Goal: Find contact information: Find contact information

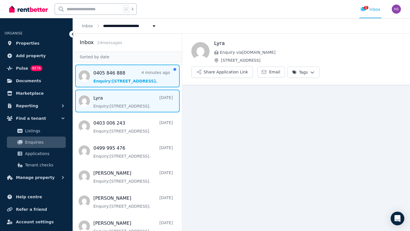
click at [122, 73] on span "Message list" at bounding box center [127, 76] width 109 height 23
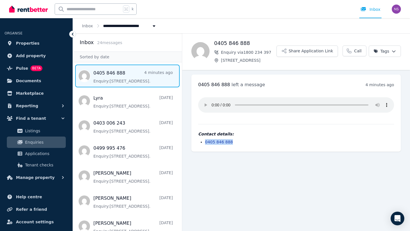
drag, startPoint x: 237, startPoint y: 143, endPoint x: 205, endPoint y: 141, distance: 31.7
click at [205, 141] on ul "0405 846 888" at bounding box center [296, 142] width 196 height 6
copy link "0405 846 888"
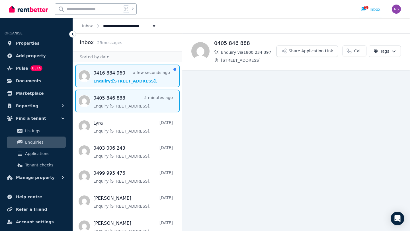
click at [118, 78] on span "Message list" at bounding box center [127, 76] width 109 height 23
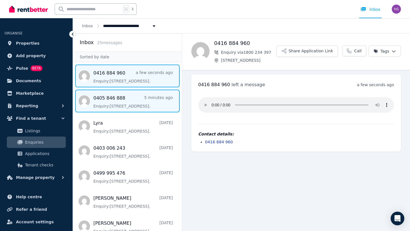
click at [109, 104] on span "Message list" at bounding box center [127, 101] width 109 height 23
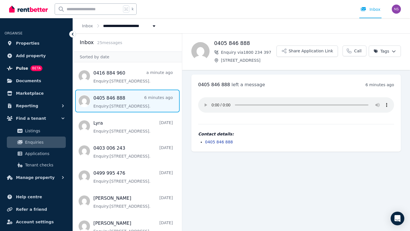
click at [20, 69] on span "Pulse" at bounding box center [22, 68] width 12 height 7
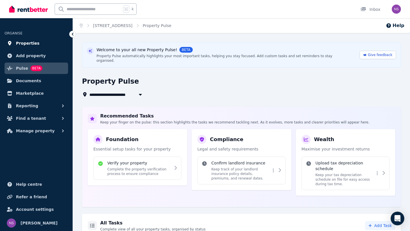
click at [23, 42] on span "Properties" at bounding box center [28, 43] width 24 height 7
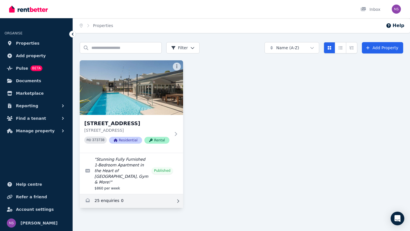
click at [100, 195] on link "Enquiries for 34/76 Newcastle St, Perth" at bounding box center [131, 202] width 103 height 14
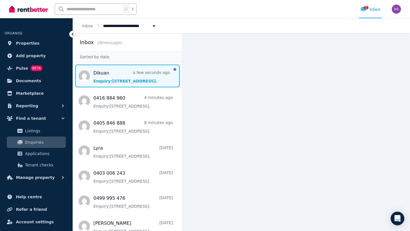
click at [112, 80] on span "Message list" at bounding box center [127, 76] width 109 height 23
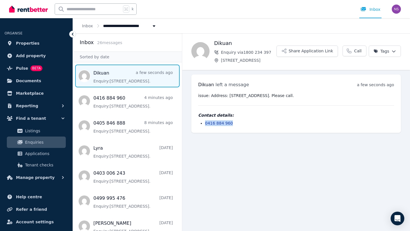
drag, startPoint x: 243, startPoint y: 122, endPoint x: 206, endPoint y: 125, distance: 37.2
click at [206, 125] on li "0416 884 960" at bounding box center [299, 124] width 189 height 6
copy link "0416 884 960"
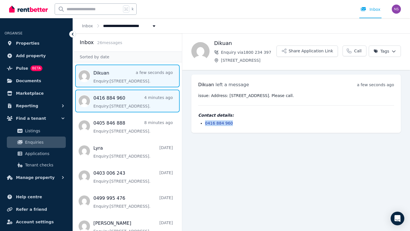
click at [115, 100] on span "Message list" at bounding box center [127, 101] width 109 height 23
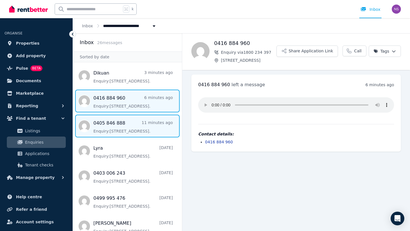
click at [115, 131] on span "Message list" at bounding box center [127, 126] width 109 height 23
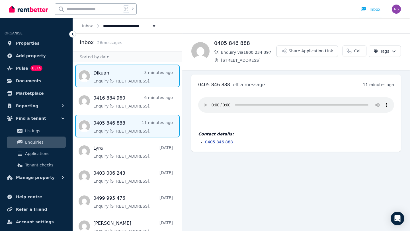
click at [112, 73] on span "Message list" at bounding box center [127, 76] width 109 height 23
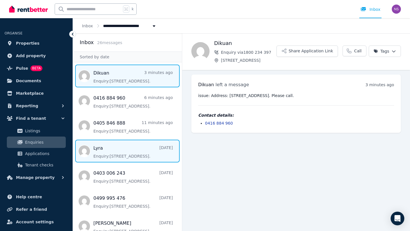
click at [127, 150] on span "Message list" at bounding box center [127, 151] width 109 height 23
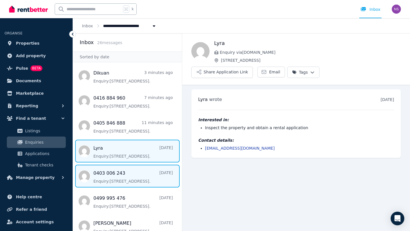
click at [128, 176] on span "Message list" at bounding box center [127, 176] width 109 height 23
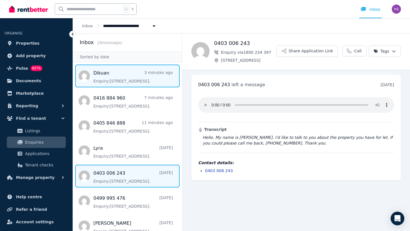
click at [111, 78] on span "Message list" at bounding box center [127, 76] width 109 height 23
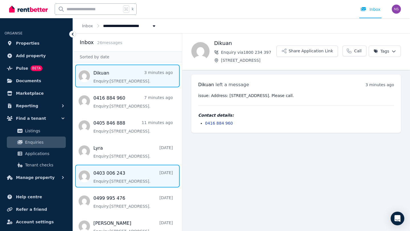
click at [123, 179] on span "Message list" at bounding box center [127, 176] width 109 height 23
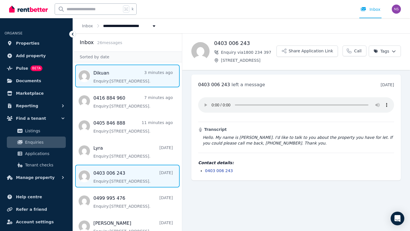
click at [114, 73] on span "Message list" at bounding box center [127, 76] width 109 height 23
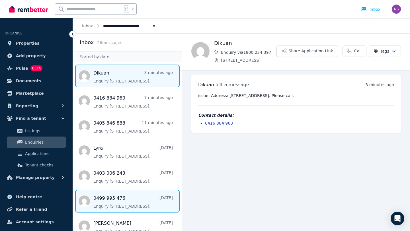
click at [130, 197] on span "Message list" at bounding box center [127, 201] width 109 height 23
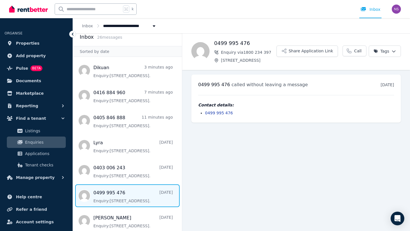
scroll to position [6, 0]
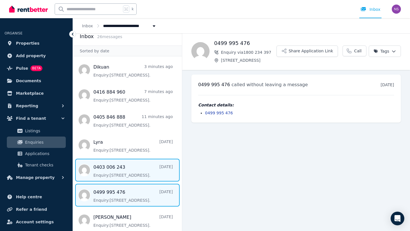
click at [128, 170] on span "Message list" at bounding box center [127, 170] width 109 height 23
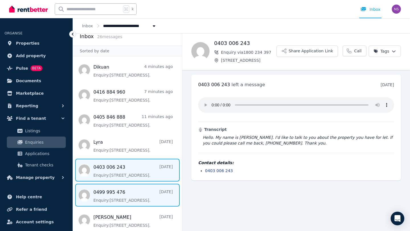
click at [131, 188] on span "Message list" at bounding box center [127, 195] width 109 height 23
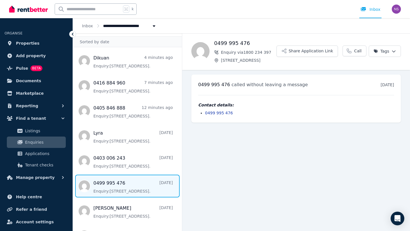
scroll to position [15, 0]
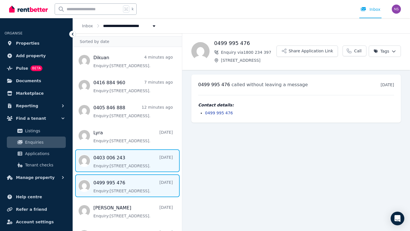
click at [127, 157] on span "Message list" at bounding box center [127, 161] width 109 height 23
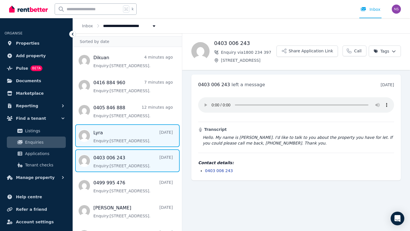
click at [127, 136] on span "Message list" at bounding box center [127, 136] width 109 height 23
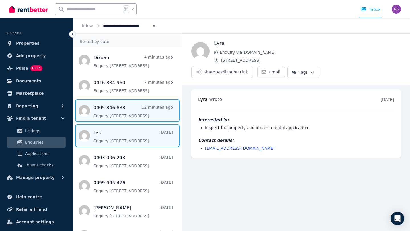
click at [125, 109] on span "Message list" at bounding box center [127, 110] width 109 height 23
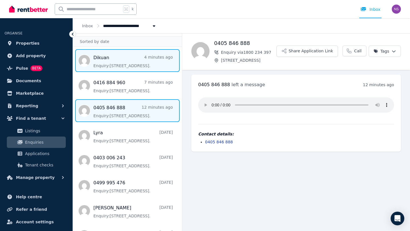
click at [125, 57] on span "Message list" at bounding box center [127, 60] width 109 height 23
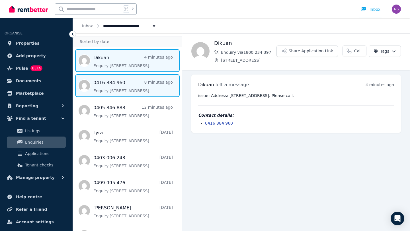
click at [127, 80] on span "Message list" at bounding box center [127, 85] width 109 height 23
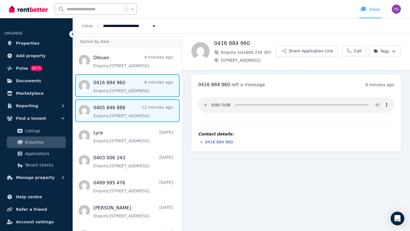
click at [132, 106] on span "Message list" at bounding box center [127, 110] width 109 height 23
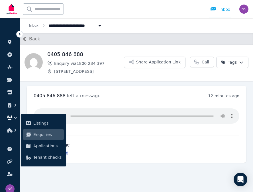
click at [124, 181] on main "Back 0405 846 888 Enquiry via 1800 234 397 [STREET_ADDRESS] Application Link Ca…" at bounding box center [136, 112] width 233 height 159
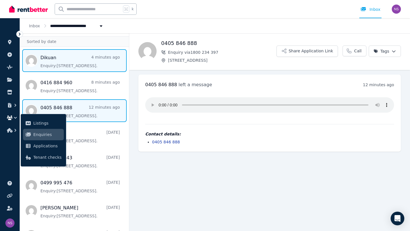
click at [61, 60] on span "Message list" at bounding box center [74, 60] width 109 height 23
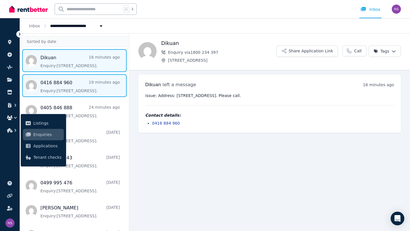
click at [72, 87] on span "Message list" at bounding box center [74, 85] width 109 height 23
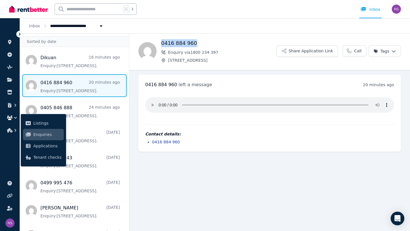
drag, startPoint x: 203, startPoint y: 42, endPoint x: 161, endPoint y: 44, distance: 42.3
click at [161, 44] on div "0416 884 960 Enquiry via 1800 234 [STREET_ADDRESS] Application Link Call Tags" at bounding box center [269, 51] width 281 height 24
copy h1 "0416 884 960"
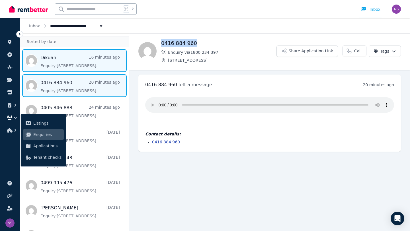
click at [59, 62] on span "Message list" at bounding box center [74, 60] width 109 height 23
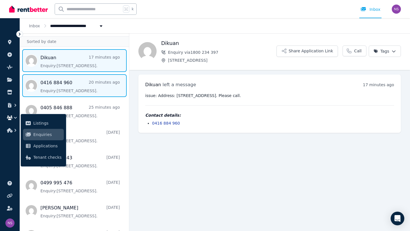
click at [73, 92] on span "Message list" at bounding box center [74, 85] width 109 height 23
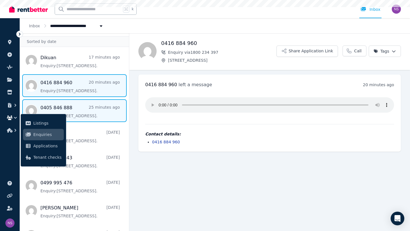
click at [77, 107] on span "Message list" at bounding box center [74, 110] width 109 height 23
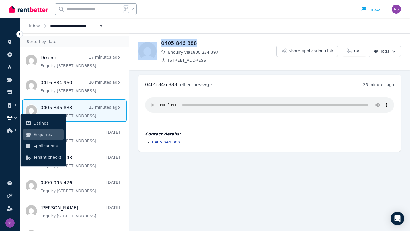
drag, startPoint x: 202, startPoint y: 45, endPoint x: 158, endPoint y: 45, distance: 43.6
click at [158, 45] on div "0405 846 888 Enquiry via 1800 234 397 [STREET_ADDRESS] Share Application Link C…" at bounding box center [269, 51] width 281 height 24
copy div "0405 846 888"
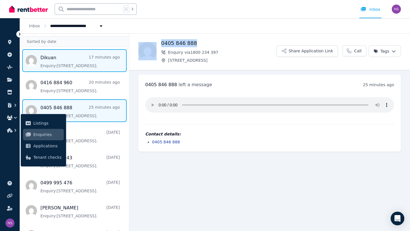
click at [56, 62] on span "Message list" at bounding box center [74, 60] width 109 height 23
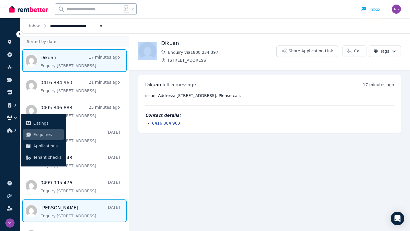
click at [74, 206] on span "Message list" at bounding box center [74, 211] width 109 height 23
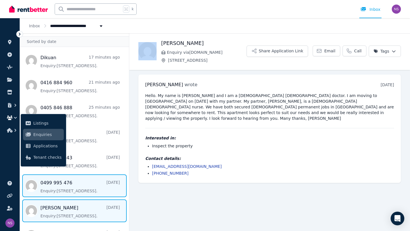
click at [73, 180] on span "Message list" at bounding box center [74, 186] width 109 height 23
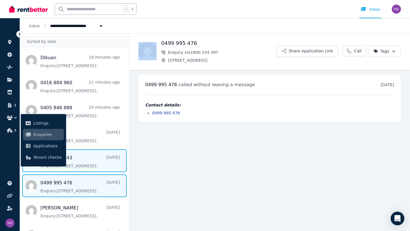
click at [74, 162] on span "Message list" at bounding box center [74, 161] width 109 height 23
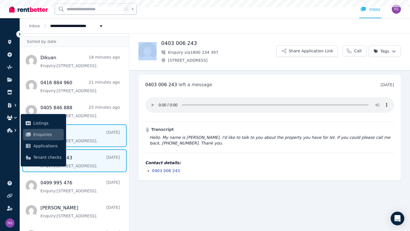
click at [72, 134] on span "Message list" at bounding box center [74, 136] width 109 height 23
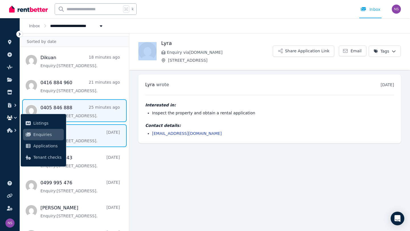
click at [75, 106] on span "Message list" at bounding box center [74, 110] width 109 height 23
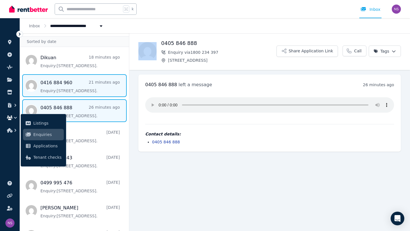
click at [75, 80] on span "Message list" at bounding box center [74, 85] width 109 height 23
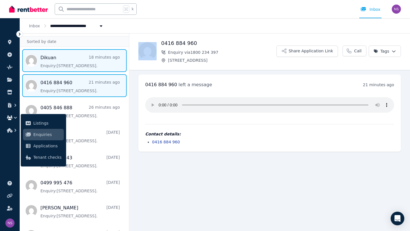
click at [74, 58] on span "Message list" at bounding box center [74, 60] width 109 height 23
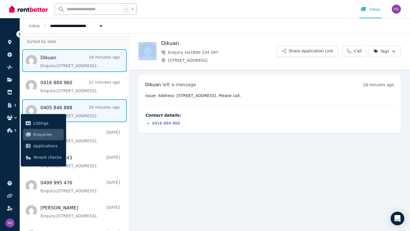
click at [76, 104] on span "Message list" at bounding box center [74, 110] width 109 height 23
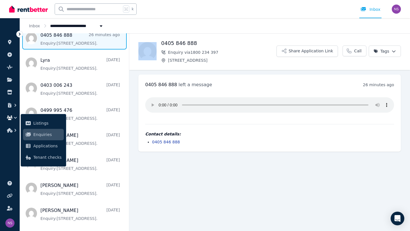
scroll to position [116, 0]
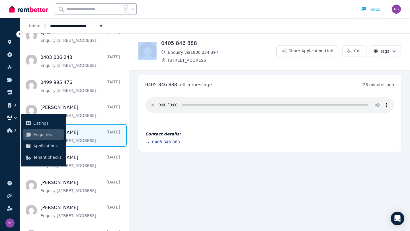
click at [77, 135] on span "Message list" at bounding box center [74, 135] width 109 height 23
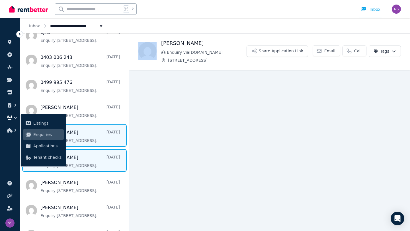
click at [79, 154] on span "Message list" at bounding box center [74, 160] width 109 height 23
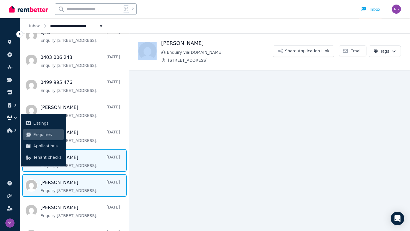
click at [82, 180] on span "Message list" at bounding box center [74, 185] width 109 height 23
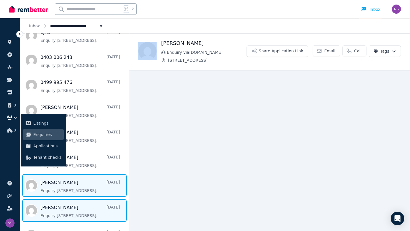
click at [84, 204] on span "Message list" at bounding box center [74, 211] width 109 height 23
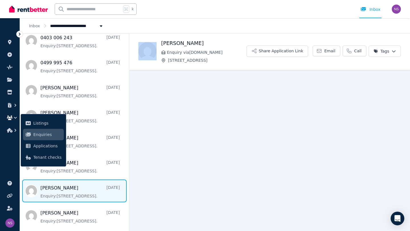
scroll to position [137, 0]
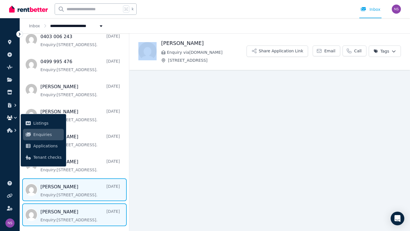
click at [84, 210] on span "Message list" at bounding box center [74, 215] width 109 height 23
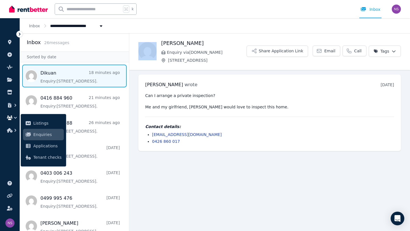
click at [76, 72] on span "Message list" at bounding box center [74, 76] width 109 height 23
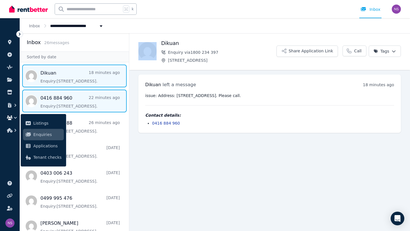
click at [79, 97] on span "Message list" at bounding box center [74, 101] width 109 height 23
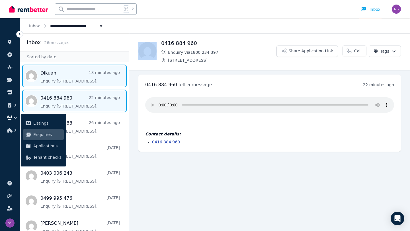
click at [64, 79] on span "Message list" at bounding box center [74, 76] width 109 height 23
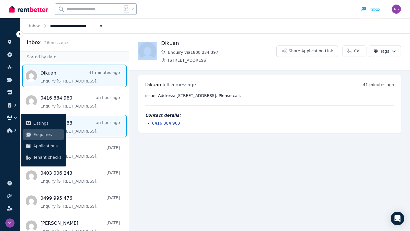
click at [83, 132] on span "Message list" at bounding box center [74, 126] width 109 height 23
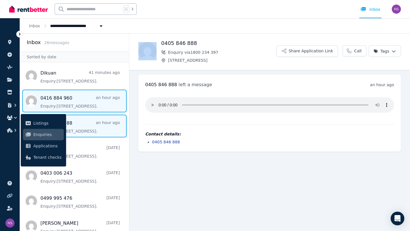
click at [78, 105] on span "Message list" at bounding box center [74, 101] width 109 height 23
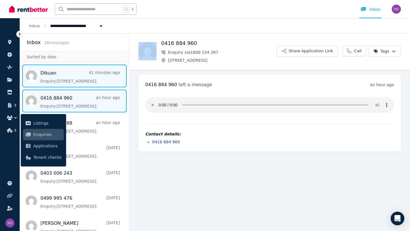
click at [78, 73] on span "Message list" at bounding box center [74, 76] width 109 height 23
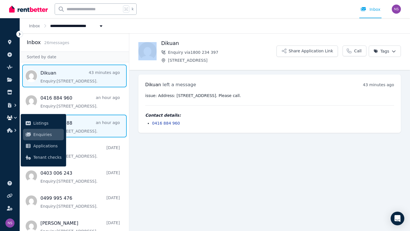
click at [78, 120] on span "Message list" at bounding box center [74, 126] width 109 height 23
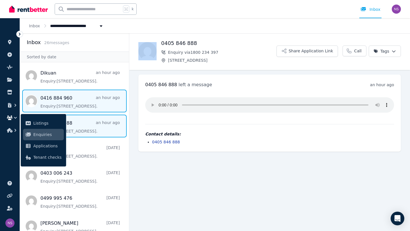
click at [80, 105] on span "Message list" at bounding box center [74, 101] width 109 height 23
click at [81, 121] on span "Message list" at bounding box center [74, 126] width 109 height 23
click at [80, 105] on span "Message list" at bounding box center [74, 101] width 109 height 23
click at [83, 127] on span "Message list" at bounding box center [74, 126] width 109 height 23
